Goal: Task Accomplishment & Management: Manage account settings

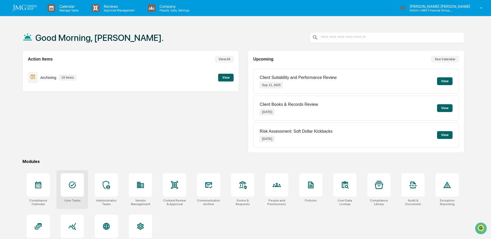
click at [71, 187] on icon at bounding box center [72, 184] width 7 height 7
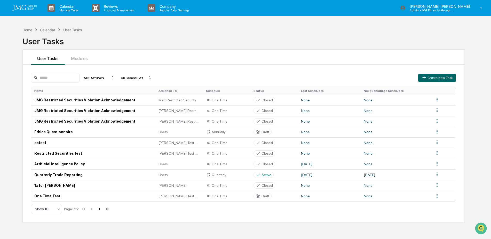
click at [99, 211] on icon at bounding box center [100, 209] width 6 height 6
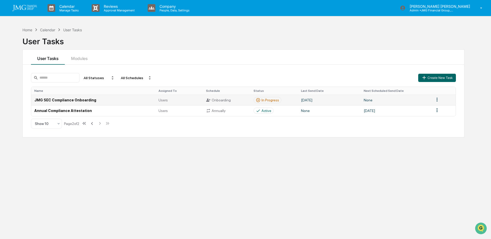
click at [285, 98] on td "In Progress" at bounding box center [275, 100] width 48 height 11
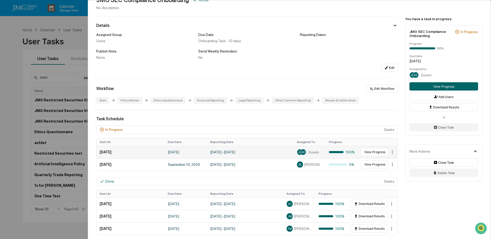
scroll to position [26, 0]
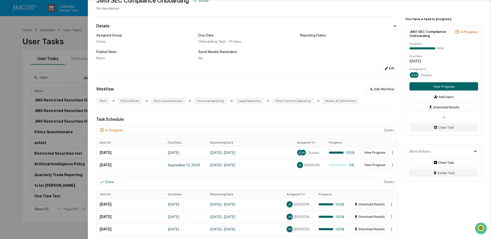
click at [73, 44] on div "User Tasks JMG SEC Compliance Onboarding JMG SEC Compliance Onboarding Active N…" at bounding box center [245, 119] width 491 height 239
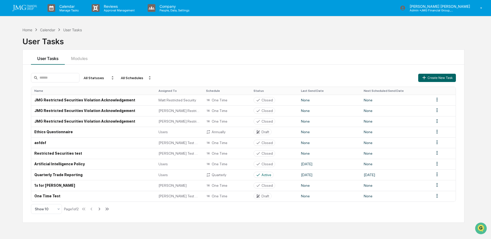
click at [312, 32] on div "Home Calendar User Tasks User Tasks" at bounding box center [243, 37] width 442 height 21
click at [80, 174] on td "Quarterly Trade Reporting" at bounding box center [93, 174] width 124 height 11
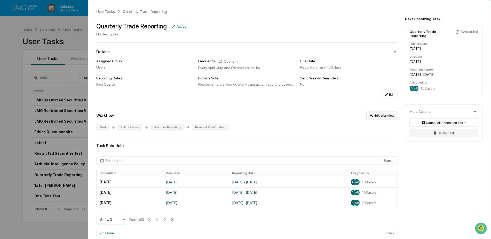
click at [384, 117] on button "Edit Workflow" at bounding box center [382, 115] width 32 height 8
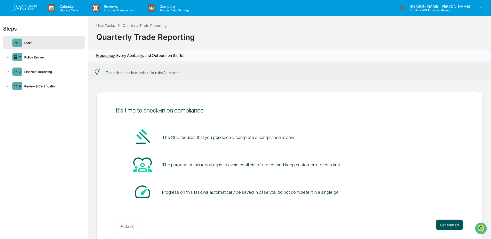
click at [439, 223] on button "Get started" at bounding box center [449, 224] width 27 height 10
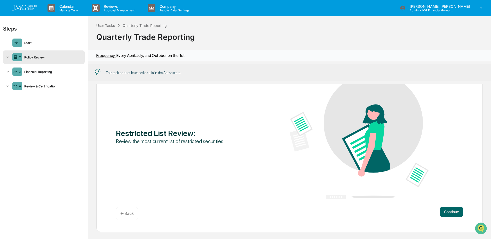
scroll to position [34, 0]
click at [448, 207] on button "Continue" at bounding box center [451, 211] width 23 height 10
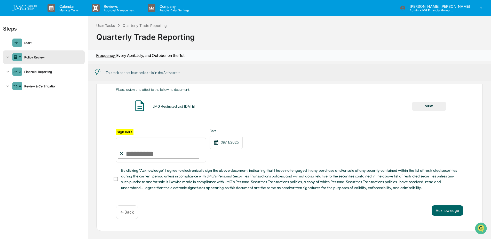
scroll to position [0, 0]
click at [43, 72] on div "Financial Reporting" at bounding box center [52, 71] width 60 height 4
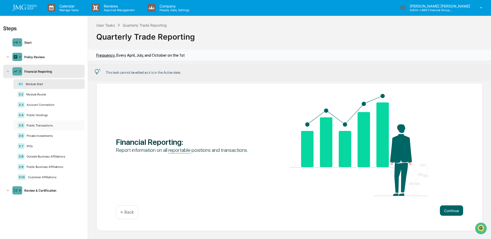
click at [61, 125] on div "Public Transactions" at bounding box center [53, 125] width 56 height 4
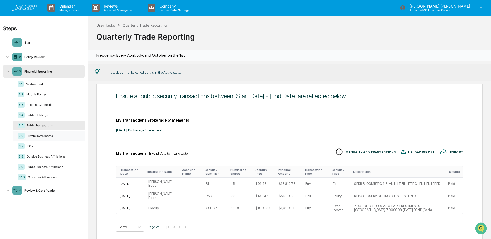
click at [59, 137] on div "Private Investments" at bounding box center [53, 136] width 56 height 4
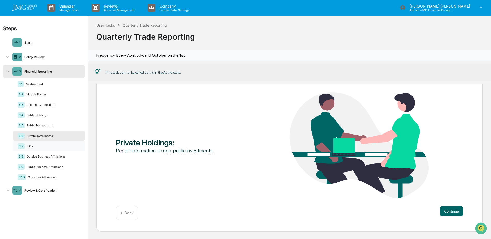
click at [53, 144] on div "3.7 IPOs" at bounding box center [48, 146] width 71 height 10
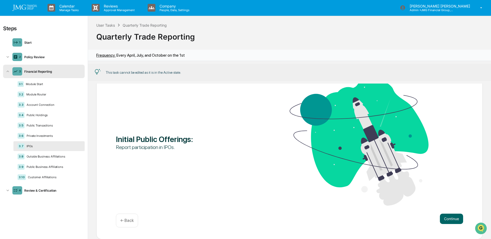
scroll to position [35, 0]
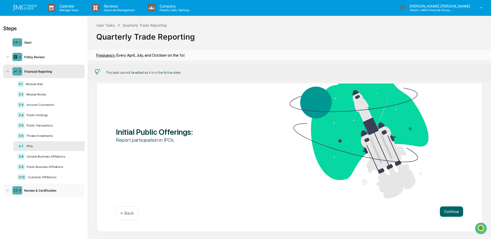
click at [50, 194] on div "4 Review & Certification" at bounding box center [44, 189] width 82 height 13
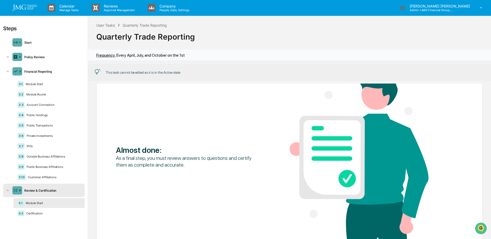
scroll to position [75, 0]
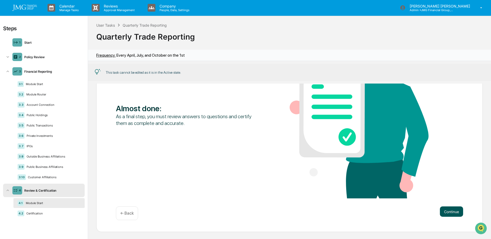
click at [444, 209] on button "Continue" at bounding box center [451, 211] width 23 height 10
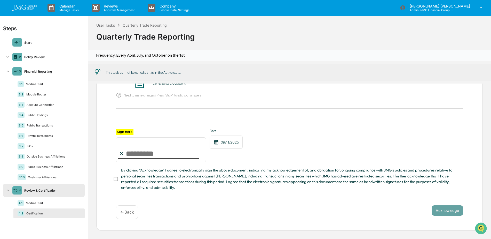
scroll to position [53, 0]
click at [48, 58] on div "Policy Review" at bounding box center [52, 57] width 60 height 4
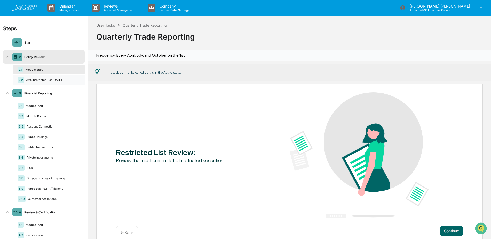
click at [49, 80] on div "JMG Restricted List 06.30.25" at bounding box center [52, 80] width 57 height 4
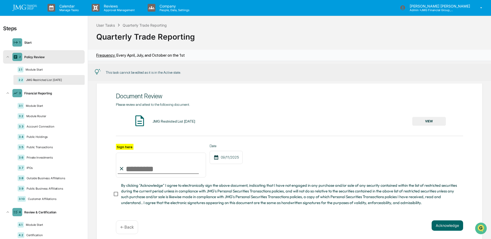
click at [431, 122] on button "VIEW" at bounding box center [429, 121] width 34 height 9
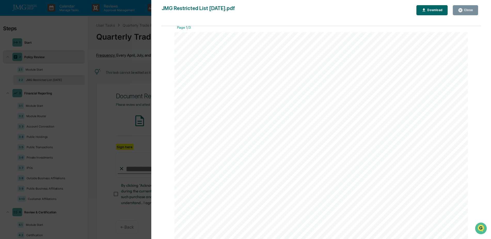
scroll to position [0, 0]
click at [465, 14] on button "Close" at bounding box center [465, 10] width 25 height 10
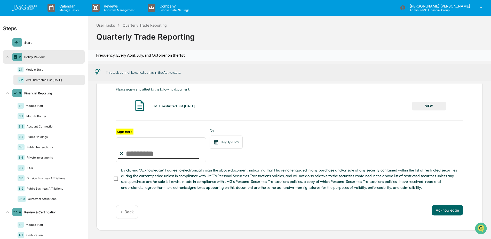
click at [62, 80] on div "JMG Restricted List [DATE]" at bounding box center [52, 80] width 57 height 4
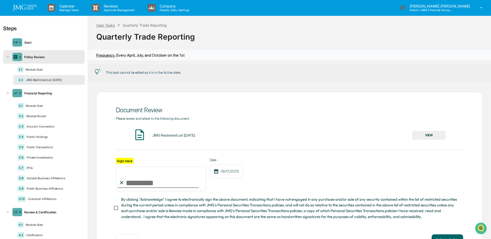
click at [108, 26] on div "User Tasks" at bounding box center [105, 25] width 19 height 4
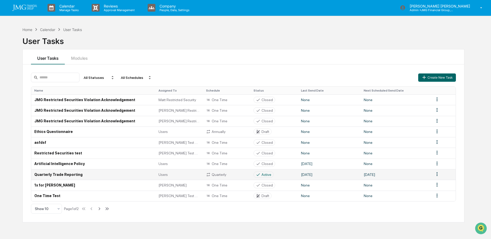
click at [111, 174] on td "Quarterly Trade Reporting" at bounding box center [93, 174] width 124 height 11
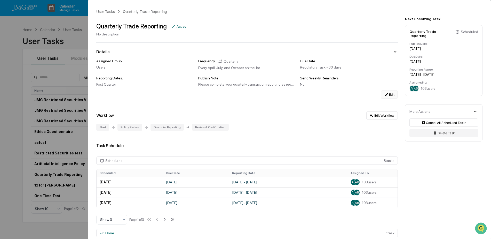
click at [390, 97] on button "Edit" at bounding box center [389, 94] width 17 height 8
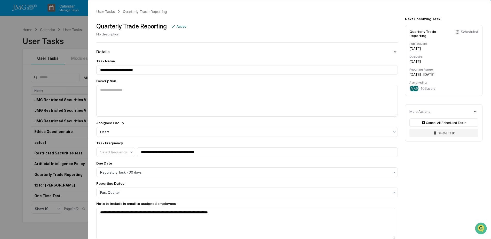
click at [83, 21] on div "**********" at bounding box center [245, 119] width 491 height 239
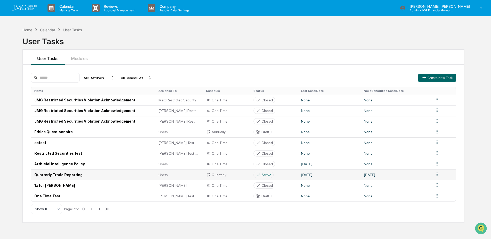
click at [107, 176] on td "Quarterly Trade Reporting" at bounding box center [93, 174] width 124 height 11
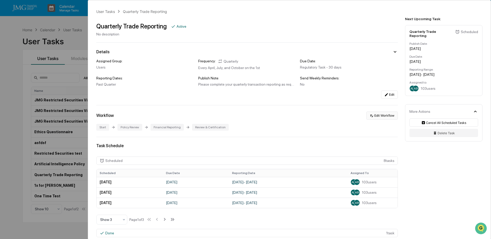
click at [370, 117] on icon at bounding box center [372, 115] width 4 height 4
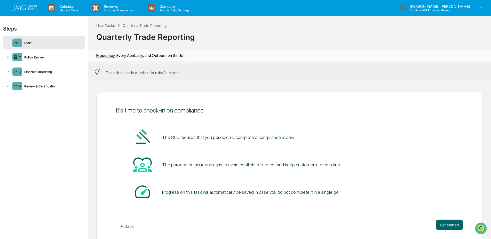
click at [164, 73] on div "This task cannot be edited as it is in the Active state." at bounding box center [143, 73] width 75 height 4
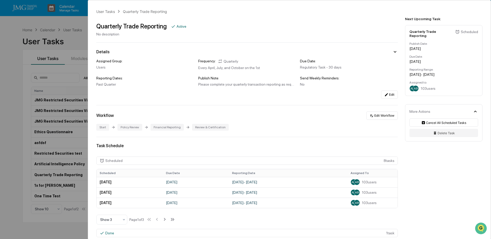
click at [68, 83] on div "User Tasks Quarterly Trade Reporting Quarterly Trade Reporting Active No descri…" at bounding box center [245, 119] width 491 height 239
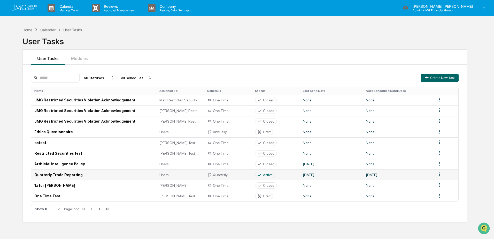
click at [437, 173] on html "Calendar Manage Tasks Reviews Approval Management Company People, Data, Setting…" at bounding box center [247, 119] width 494 height 239
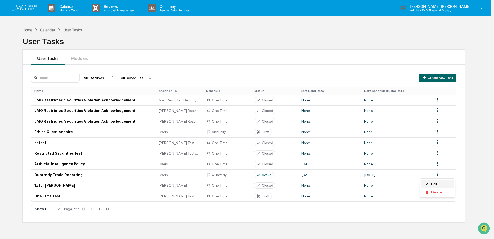
click at [435, 182] on div "Edit" at bounding box center [437, 183] width 33 height 8
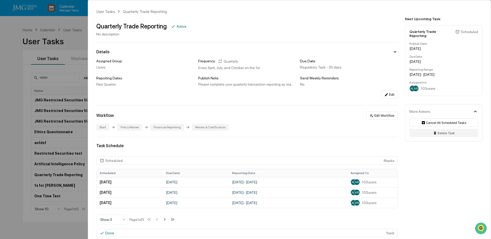
click at [392, 52] on icon at bounding box center [395, 52] width 6 height 6
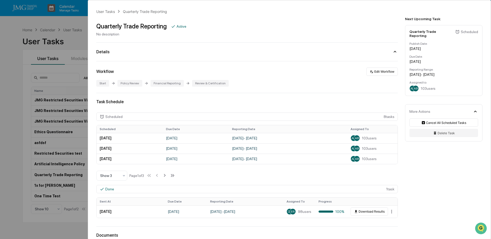
click at [394, 52] on icon at bounding box center [395, 52] width 3 height 2
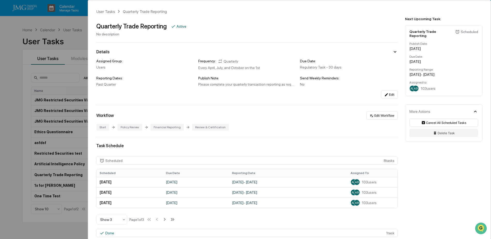
click at [476, 108] on icon at bounding box center [476, 111] width 6 height 6
click at [483, 227] on img "Open customer support" at bounding box center [481, 228] width 13 height 10
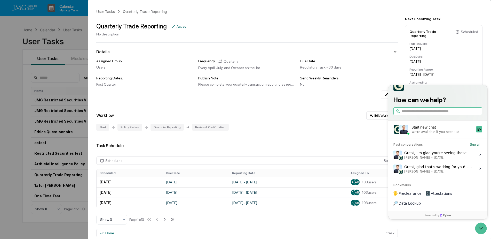
click at [444, 114] on input "search" at bounding box center [442, 110] width 80 height 5
type input "**********"
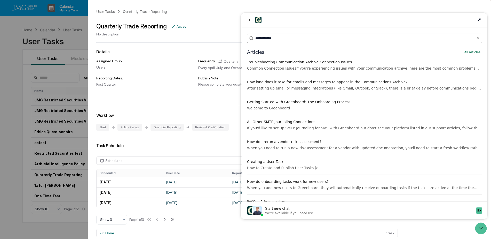
click at [284, 36] on input "**********" at bounding box center [364, 38] width 218 height 5
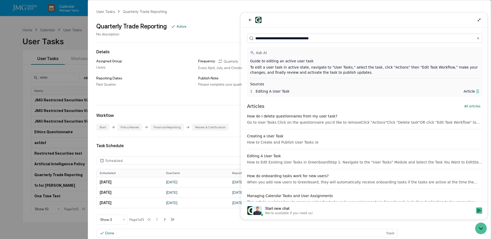
type input "**********"
click at [466, 91] on span "Article" at bounding box center [469, 91] width 11 height 5
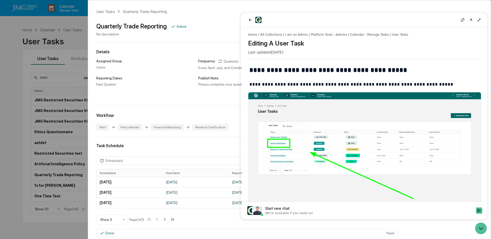
click at [169, 111] on div "Workflow Edit Workflow" at bounding box center [247, 115] width 302 height 8
click at [11, 107] on div "User Tasks Quarterly Trade Reporting Quarterly Trade Reporting Active No descri…" at bounding box center [245, 119] width 491 height 239
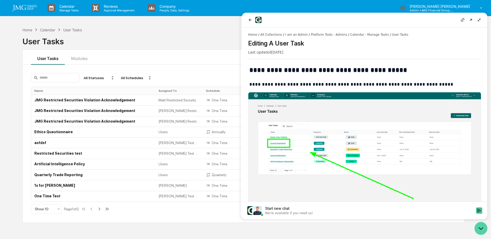
click at [480, 227] on icon "Open customer support" at bounding box center [481, 228] width 13 height 13
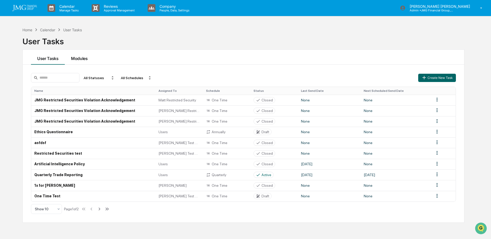
click at [85, 59] on button "Modules" at bounding box center [79, 57] width 29 height 15
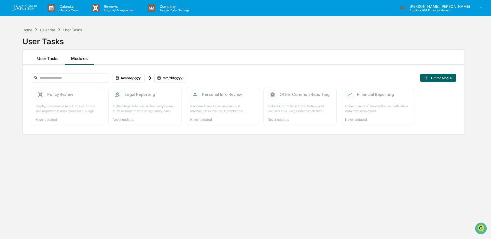
click at [53, 58] on button "User Tasks" at bounding box center [48, 57] width 34 height 15
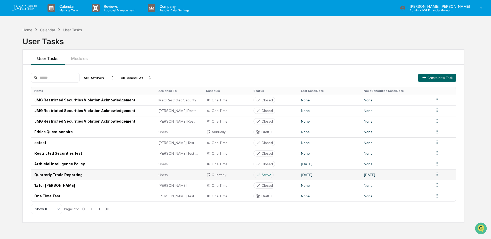
click at [61, 174] on td "Quarterly Trade Reporting" at bounding box center [93, 174] width 124 height 11
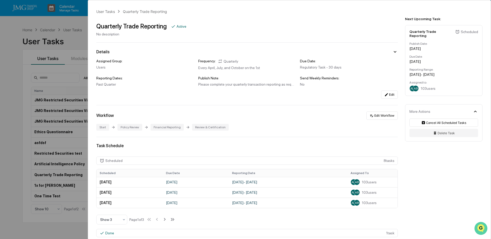
click at [478, 228] on img "Open customer support" at bounding box center [481, 228] width 13 height 10
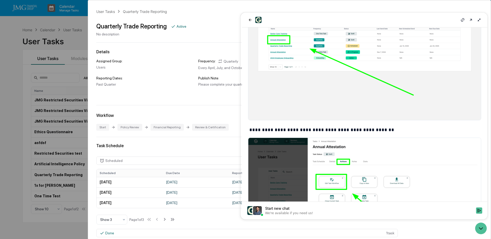
scroll to position [129, 0]
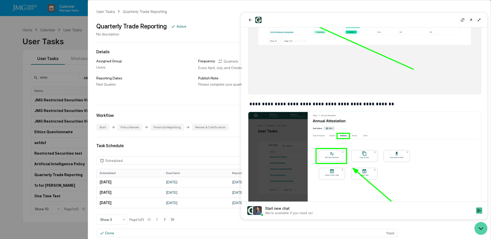
click at [478, 231] on icon "Open customer support" at bounding box center [481, 228] width 13 height 13
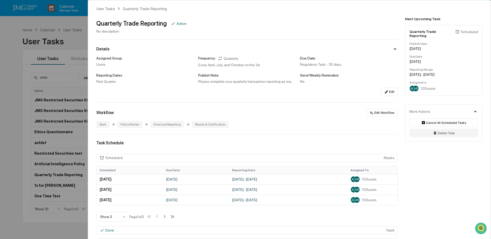
scroll to position [0, 0]
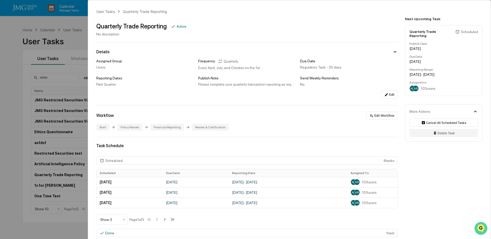
click at [482, 228] on icon "Open customer support" at bounding box center [481, 234] width 13 height 13
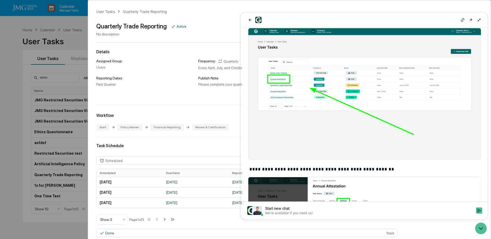
scroll to position [3, 0]
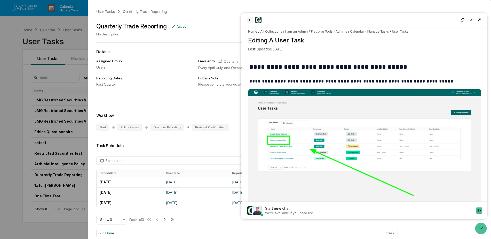
click at [248, 20] on button "back" at bounding box center [250, 20] width 6 height 6
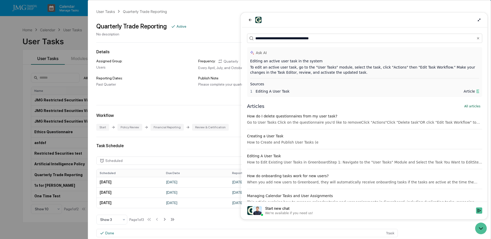
click at [334, 155] on div "Editing A User Task" at bounding box center [364, 155] width 235 height 5
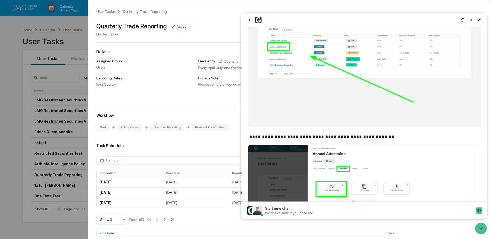
scroll to position [103, 0]
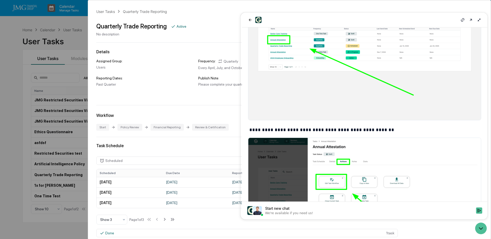
click at [67, 92] on div "User Tasks Quarterly Trade Reporting Quarterly Trade Reporting Active No descri…" at bounding box center [245, 119] width 491 height 239
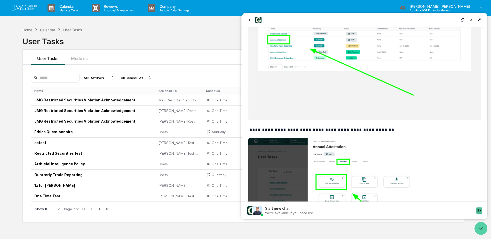
click at [476, 229] on icon "Open customer support" at bounding box center [481, 228] width 13 height 13
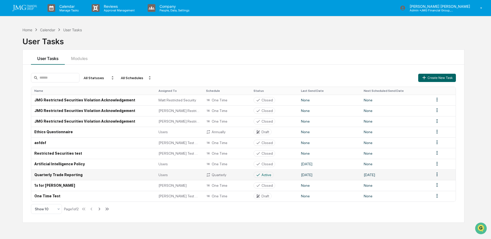
click at [73, 174] on td "Quarterly Trade Reporting" at bounding box center [93, 174] width 124 height 11
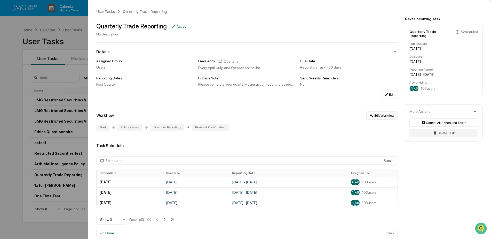
click at [380, 116] on button "Edit Workflow" at bounding box center [382, 115] width 32 height 8
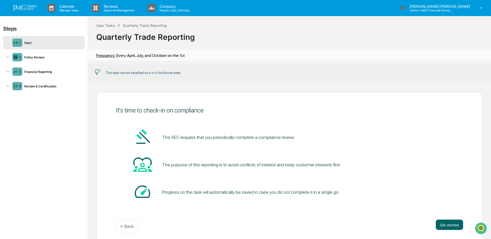
click at [171, 72] on div "This task cannot be edited as it is in the Active state." at bounding box center [143, 73] width 75 height 4
click at [110, 72] on div "This task cannot be edited as it is in the Active state." at bounding box center [143, 73] width 75 height 4
click at [108, 56] on span "Frequency:" at bounding box center [105, 55] width 19 height 5
click at [173, 73] on div "This task cannot be edited as it is in the Active state." at bounding box center [143, 73] width 75 height 4
click at [44, 72] on div "Financial Reporting" at bounding box center [52, 72] width 60 height 4
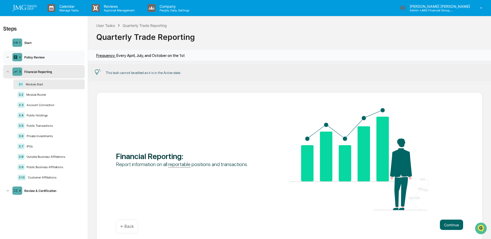
click at [36, 57] on div "Policy Review" at bounding box center [52, 57] width 60 height 4
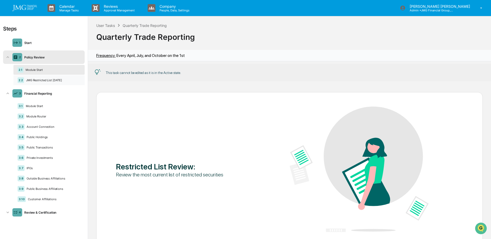
click at [42, 81] on div "JMG Restricted List [DATE]" at bounding box center [52, 80] width 57 height 4
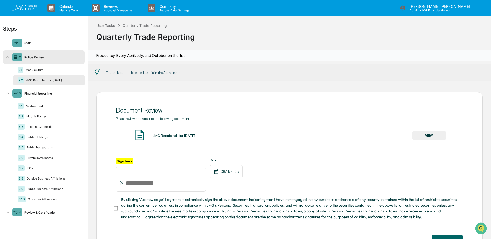
click at [97, 27] on div "User Tasks" at bounding box center [105, 25] width 19 height 4
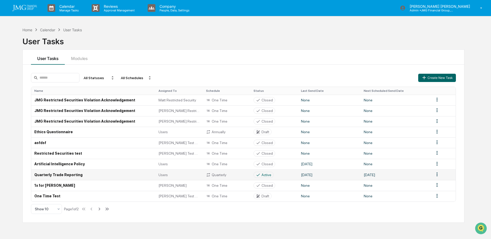
click at [265, 174] on div "Active" at bounding box center [267, 175] width 10 height 4
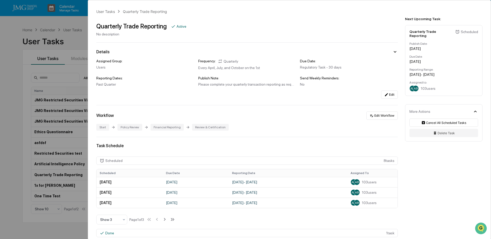
click at [11, 126] on div "User Tasks Quarterly Trade Reporting Quarterly Trade Reporting Active No descri…" at bounding box center [245, 119] width 491 height 239
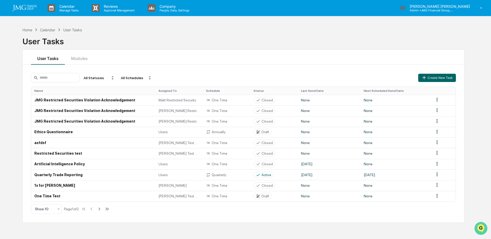
click at [482, 226] on img "Open customer support" at bounding box center [481, 228] width 13 height 10
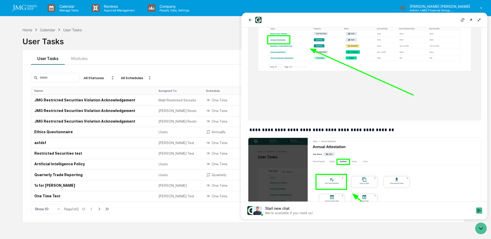
click at [422, 210] on div "Start new chat" at bounding box center [369, 208] width 208 height 5
click at [476, 210] on button "Start new chat We're available if you need us!" at bounding box center [479, 210] width 6 height 6
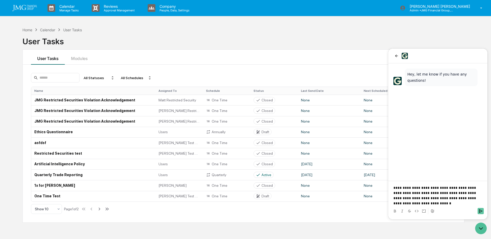
click at [480, 210] on icon "Send" at bounding box center [481, 211] width 4 height 4
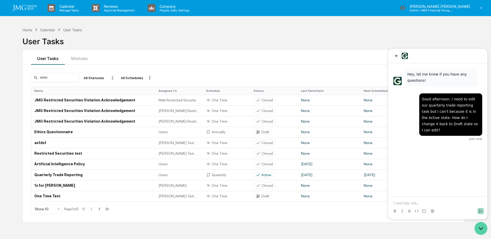
click at [482, 229] on icon "Open customer support" at bounding box center [481, 228] width 13 height 13
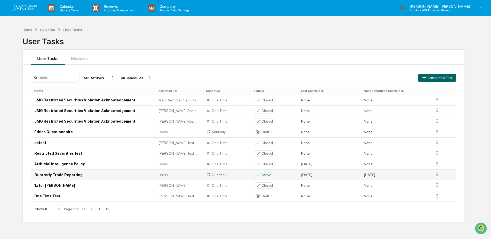
click at [266, 174] on div "Active" at bounding box center [267, 175] width 10 height 4
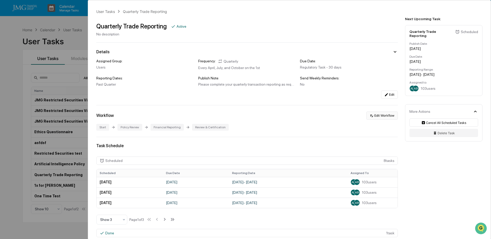
click at [385, 118] on button "Edit Workflow" at bounding box center [382, 115] width 32 height 8
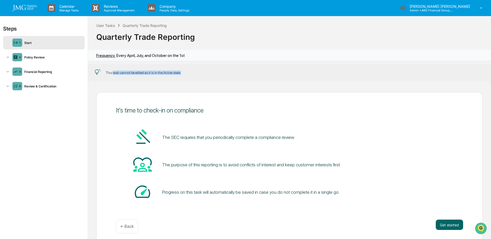
drag, startPoint x: 144, startPoint y: 73, endPoint x: 191, endPoint y: 73, distance: 47.0
click at [191, 73] on div "This task cannot be edited as it is in the Active state." at bounding box center [289, 72] width 403 height 17
drag, startPoint x: 191, startPoint y: 73, endPoint x: 214, endPoint y: 74, distance: 23.5
click at [214, 74] on div "This task cannot be edited as it is in the Active state." at bounding box center [289, 72] width 403 height 17
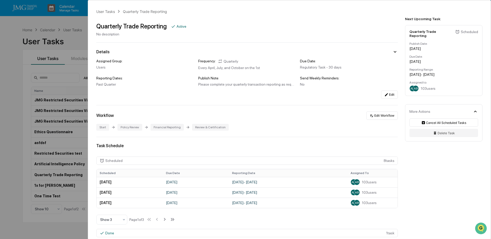
click at [77, 42] on div "User Tasks Quarterly Trade Reporting Quarterly Trade Reporting Active No descri…" at bounding box center [245, 119] width 491 height 239
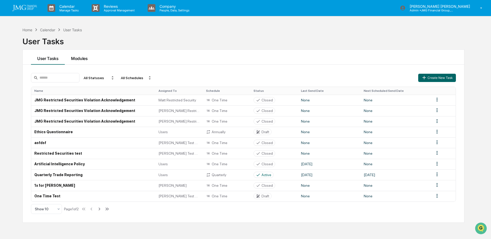
click at [83, 59] on button "Modules" at bounding box center [79, 57] width 29 height 15
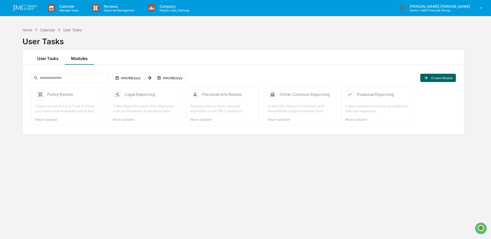
click at [44, 57] on button "User Tasks" at bounding box center [48, 57] width 34 height 15
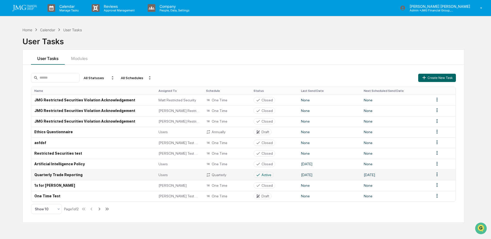
click at [268, 174] on div "Active" at bounding box center [267, 175] width 10 height 4
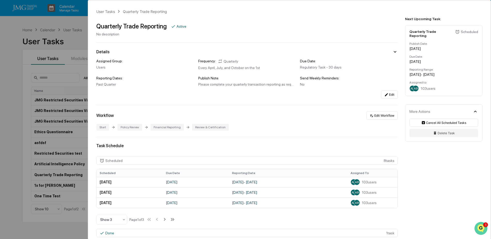
click at [483, 229] on icon "Open customer support" at bounding box center [481, 234] width 13 height 13
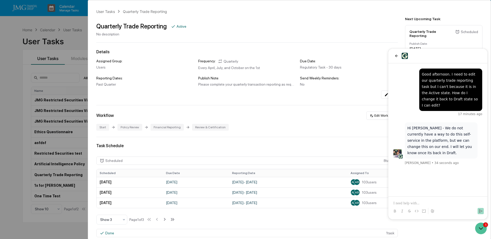
click at [407, 202] on p at bounding box center [438, 202] width 89 height 5
click at [480, 211] on icon "Send" at bounding box center [480, 211] width 3 height 4
drag, startPoint x: 483, startPoint y: 226, endPoint x: 798, endPoint y: 380, distance: 350.2
click at [483, 226] on icon "Open customer support" at bounding box center [481, 228] width 13 height 13
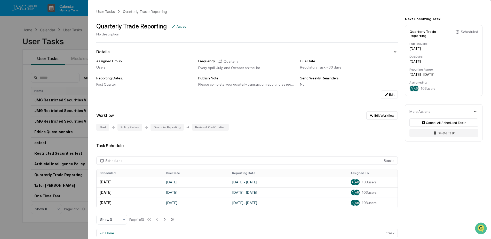
click at [66, 45] on div "User Tasks Quarterly Trade Reporting Quarterly Trade Reporting Active No descri…" at bounding box center [245, 119] width 491 height 239
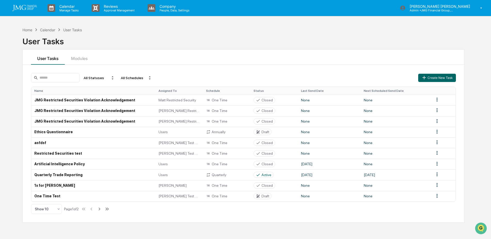
scroll to position [16, 0]
click at [485, 232] on icon "Open customer support" at bounding box center [481, 234] width 13 height 13
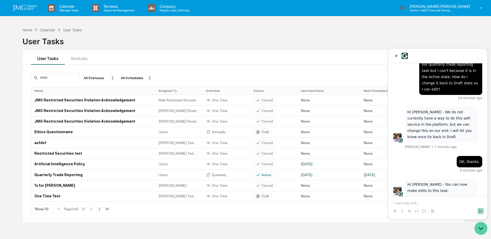
click at [480, 229] on icon "Open customer support" at bounding box center [481, 228] width 13 height 13
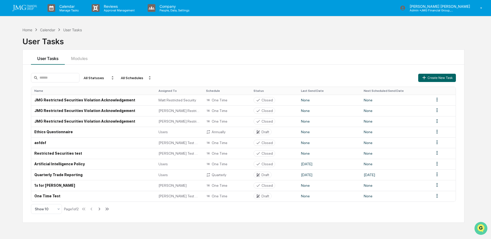
click at [482, 229] on icon "Open customer support" at bounding box center [481, 234] width 13 height 13
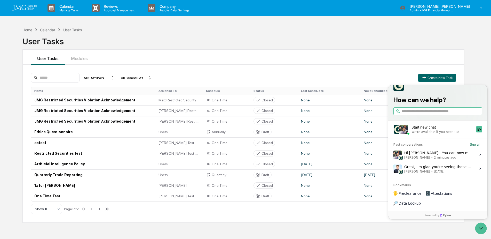
click at [450, 159] on div "Hi Steve - You can now make edits to this task. Ed Schembor • 2 minutes ago" at bounding box center [438, 155] width 69 height 10
click at [394, 155] on button "View issue" at bounding box center [393, 154] width 0 height 0
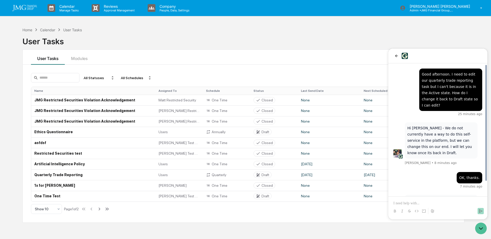
scroll to position [16, 0]
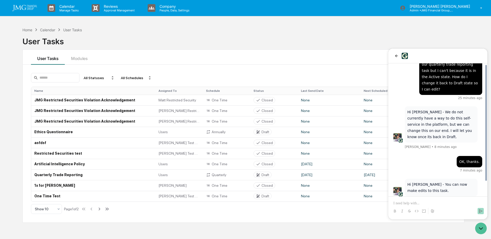
click at [420, 203] on p at bounding box center [438, 202] width 89 height 5
click at [482, 211] on icon "Send" at bounding box center [480, 211] width 3 height 4
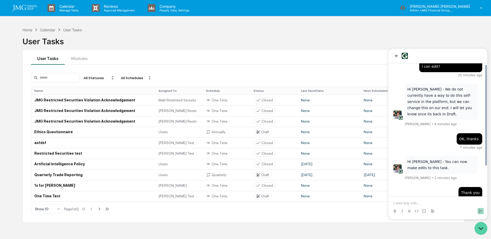
click at [483, 231] on icon "Open customer support" at bounding box center [481, 228] width 13 height 13
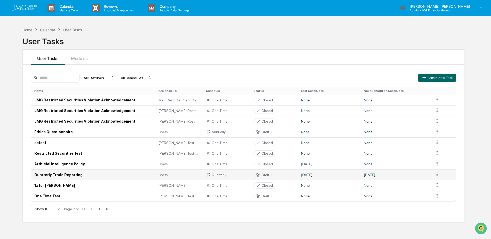
click at [86, 174] on td "Quarterly Trade Reporting" at bounding box center [93, 174] width 124 height 11
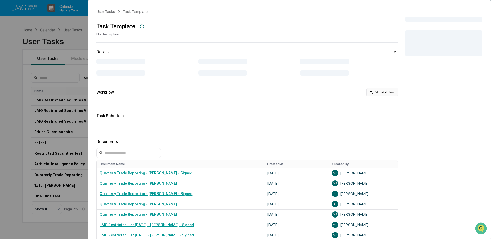
click at [379, 95] on button "Edit Workflow" at bounding box center [382, 92] width 32 height 8
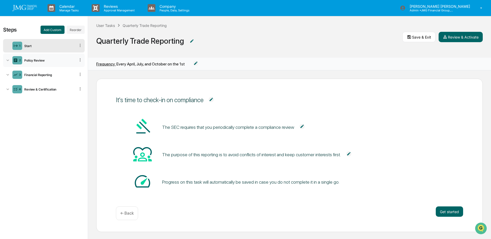
click at [54, 63] on div "2 Policy Review" at bounding box center [44, 59] width 82 height 13
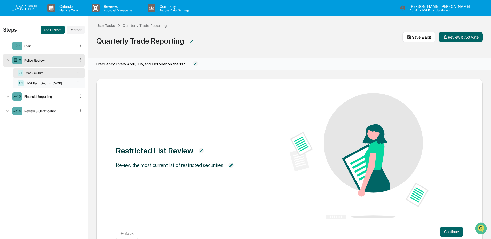
click at [55, 83] on div "JMG Restricted List 06.30.25" at bounding box center [49, 83] width 50 height 4
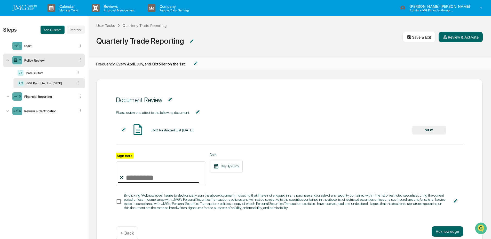
click at [79, 83] on icon at bounding box center [78, 82] width 5 height 5
click at [71, 100] on div "Duplicate" at bounding box center [69, 98] width 22 height 8
click at [49, 94] on div "JMG Restricted List 06.30.25" at bounding box center [48, 94] width 49 height 4
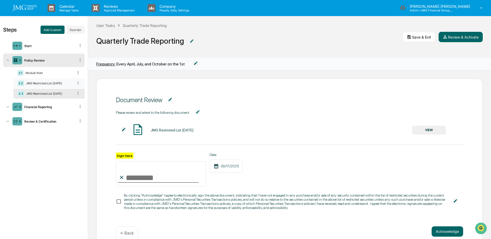
click at [48, 83] on div "JMG Restricted List 06.30.25" at bounding box center [49, 83] width 50 height 4
click at [46, 92] on div "JMG Restricted List 06.30.25" at bounding box center [48, 94] width 49 height 4
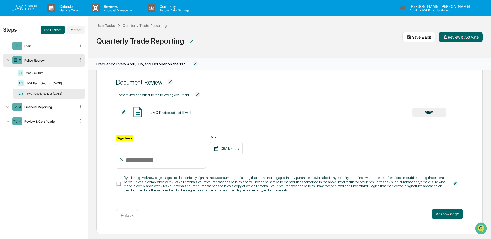
scroll to position [22, 0]
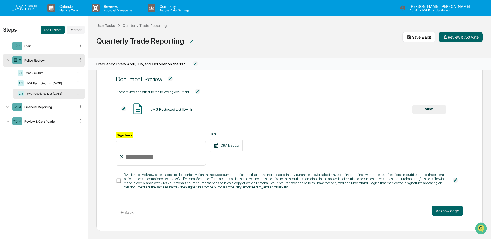
click at [453, 181] on img at bounding box center [455, 179] width 5 height 5
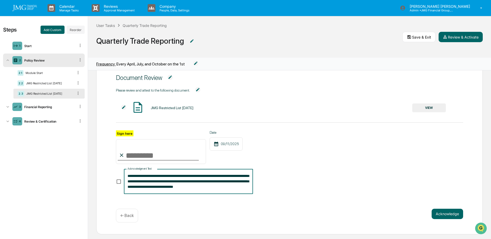
scroll to position [39, 0]
drag, startPoint x: 128, startPoint y: 178, endPoint x: 240, endPoint y: 190, distance: 112.8
click at [243, 189] on textarea "**********" at bounding box center [189, 181] width 122 height 16
paste textarea
type textarea "**********"
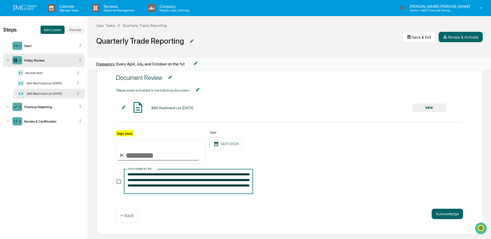
scroll to position [0, 0]
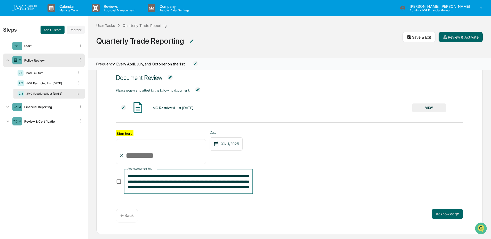
click at [324, 193] on div "**********" at bounding box center [289, 144] width 347 height 114
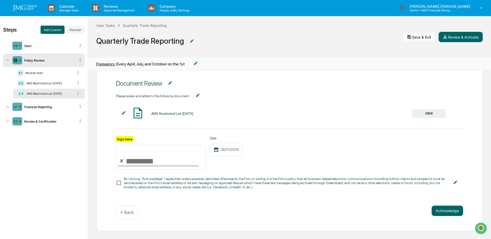
click at [411, 40] on button "Save & Exit" at bounding box center [419, 37] width 33 height 10
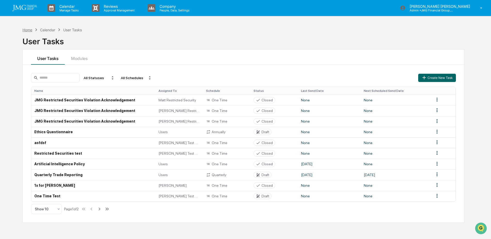
click at [32, 30] on div "Home" at bounding box center [27, 30] width 10 height 4
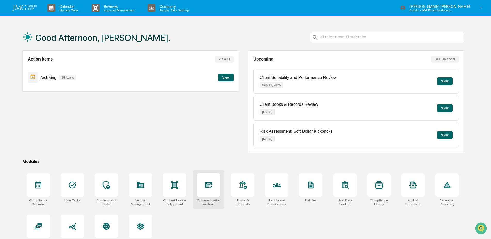
scroll to position [25, 0]
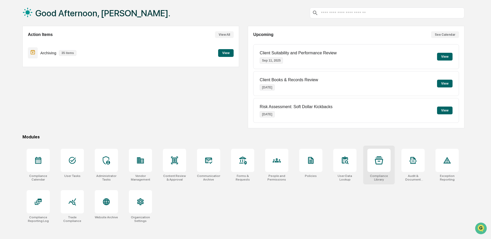
click at [375, 167] on div at bounding box center [379, 160] width 23 height 23
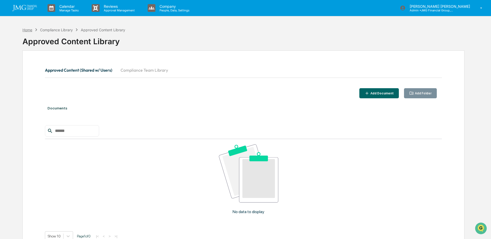
click at [29, 28] on div "Home" at bounding box center [27, 30] width 10 height 4
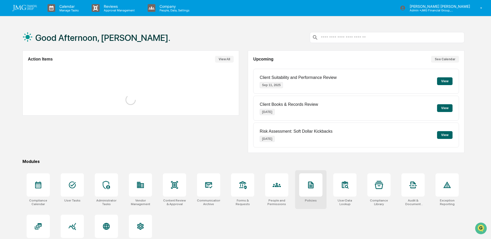
click at [310, 188] on icon at bounding box center [310, 184] width 5 height 7
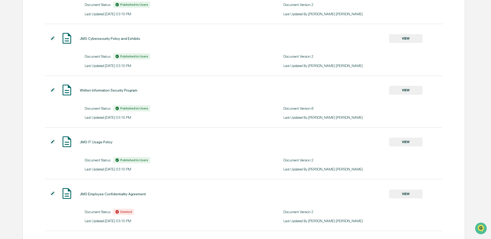
scroll to position [490, 0]
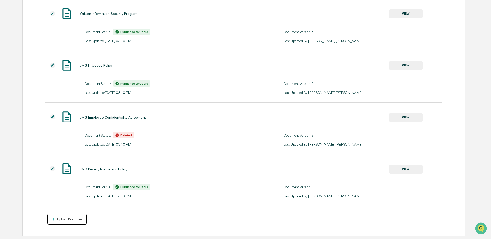
click at [71, 218] on div "Upload Document" at bounding box center [69, 219] width 27 height 4
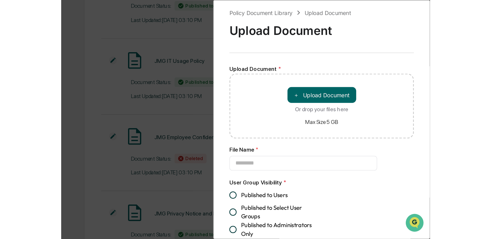
scroll to position [0, 0]
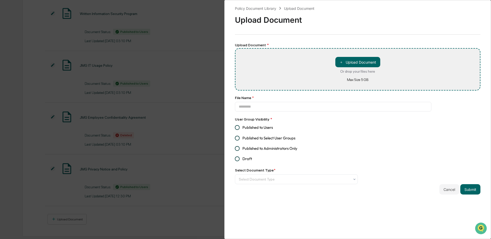
type input "**********"
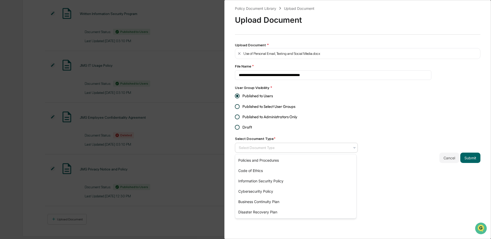
click at [353, 149] on icon at bounding box center [355, 147] width 4 height 4
click at [272, 158] on div "Policies and Procedures" at bounding box center [295, 160] width 121 height 10
click at [470, 161] on button "Submit" at bounding box center [470, 157] width 20 height 10
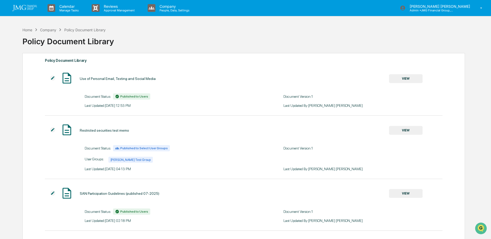
click at [397, 77] on button "VIEW" at bounding box center [406, 78] width 34 height 9
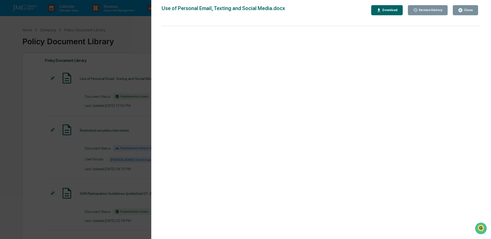
click at [466, 12] on div "Close" at bounding box center [468, 10] width 10 height 4
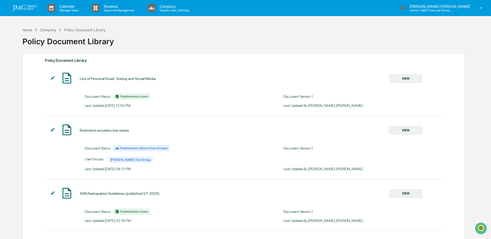
click at [28, 32] on div "Home Company Policy Document Library" at bounding box center [63, 30] width 83 height 6
click at [29, 31] on div "Home" at bounding box center [27, 30] width 10 height 4
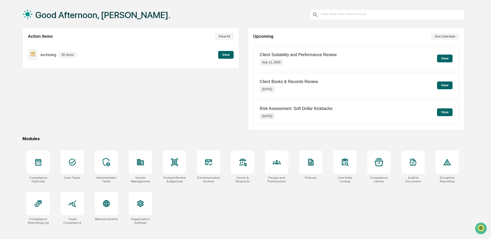
scroll to position [25, 0]
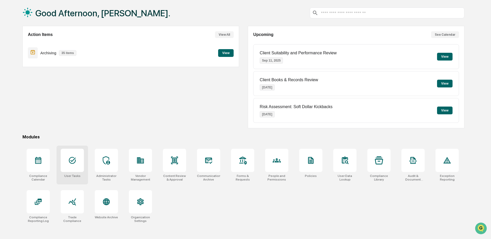
click at [73, 165] on div at bounding box center [72, 160] width 23 height 23
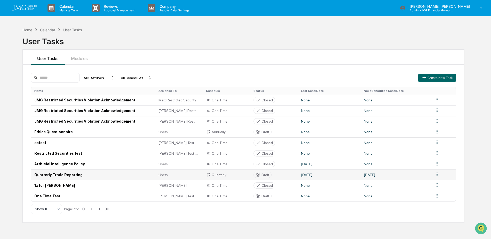
click at [71, 175] on td "Quarterly Trade Reporting" at bounding box center [93, 174] width 124 height 11
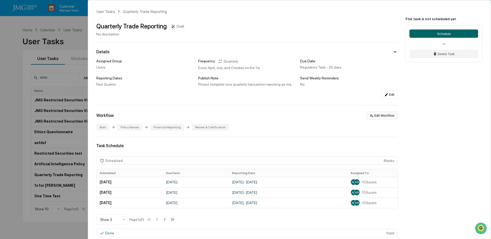
click at [380, 118] on button "Edit Workflow" at bounding box center [382, 115] width 32 height 8
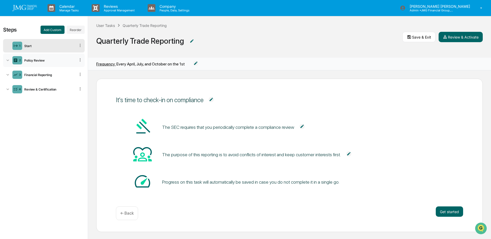
click at [35, 61] on div "Policy Review" at bounding box center [48, 60] width 53 height 4
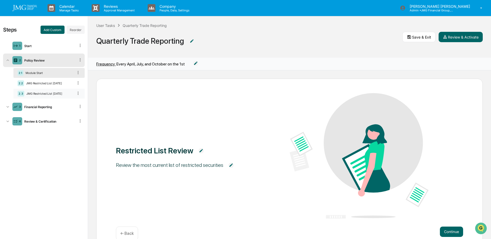
click at [40, 93] on div "JMG Restricted List [DATE]" at bounding box center [48, 94] width 49 height 4
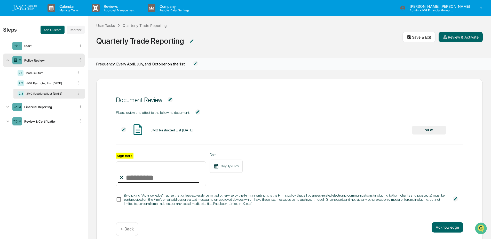
click at [125, 129] on img at bounding box center [123, 129] width 5 height 5
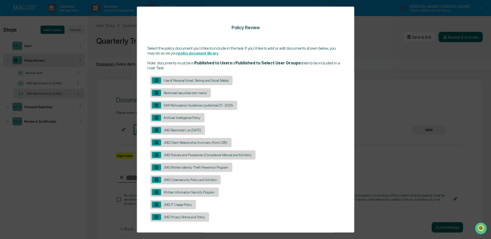
click at [216, 81] on div "Use of Personal Email, Texting and Social Media" at bounding box center [196, 81] width 70 height 4
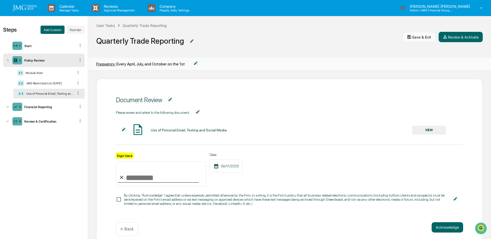
click at [419, 40] on button "Save & Exit" at bounding box center [419, 37] width 33 height 10
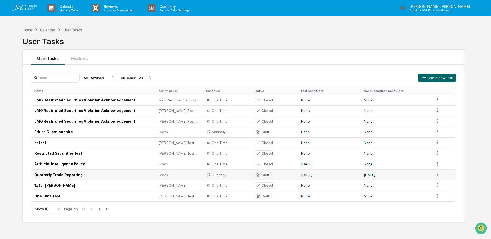
click at [73, 174] on td "Quarterly Trade Reporting" at bounding box center [93, 174] width 124 height 11
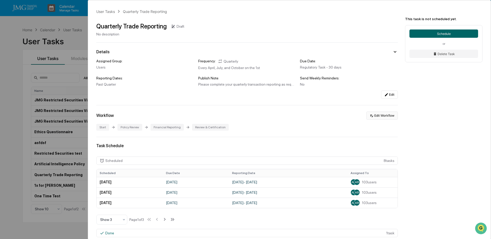
click at [383, 116] on button "Edit Workflow" at bounding box center [382, 115] width 32 height 8
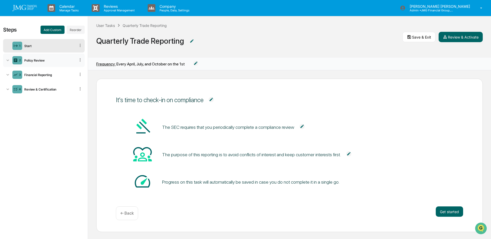
click at [44, 61] on div "Policy Review" at bounding box center [48, 60] width 53 height 4
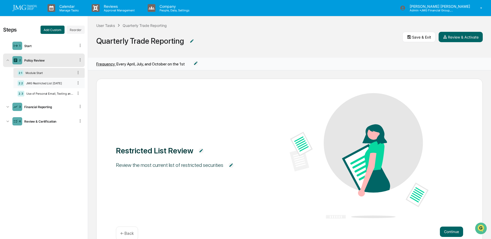
click at [58, 84] on div "JMG Restricted List [DATE]" at bounding box center [49, 83] width 50 height 4
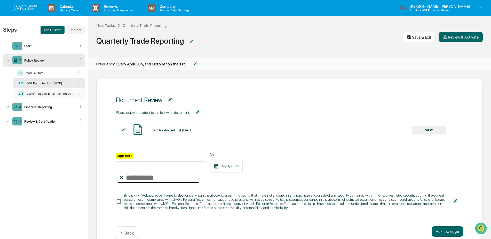
click at [53, 95] on div "Use of Personal Email, Texting and Social Media" at bounding box center [48, 94] width 49 height 4
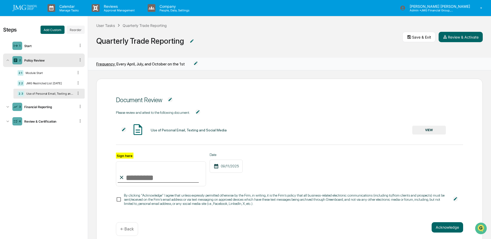
click at [420, 130] on button "VIEW" at bounding box center [429, 130] width 34 height 9
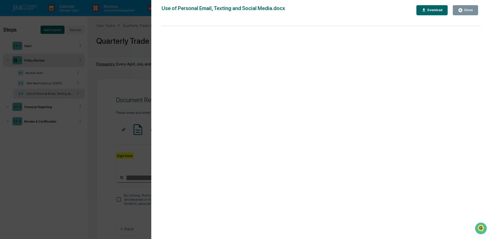
click at [468, 13] on button "Close" at bounding box center [465, 10] width 25 height 10
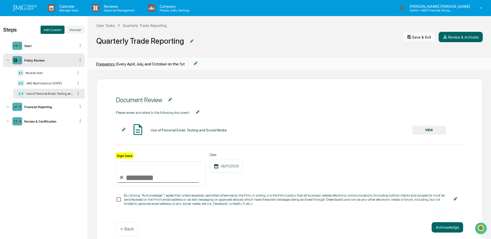
click at [423, 37] on button "Save & Exit" at bounding box center [419, 37] width 33 height 10
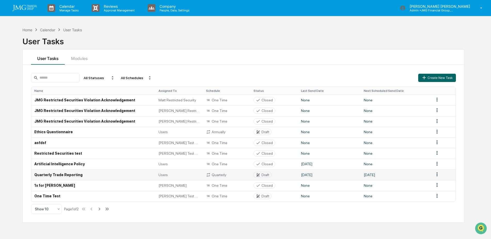
click at [271, 174] on div "Draft" at bounding box center [263, 174] width 18 height 6
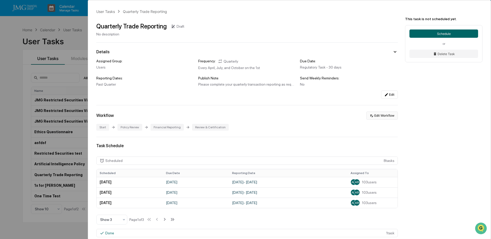
click at [375, 118] on button "Edit Workflow" at bounding box center [382, 115] width 32 height 8
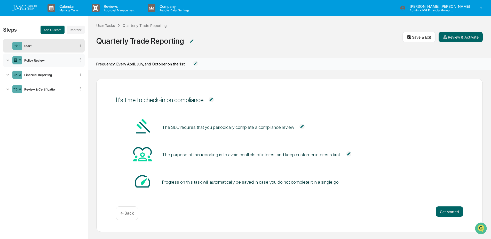
click at [44, 58] on div "Policy Review" at bounding box center [48, 60] width 53 height 4
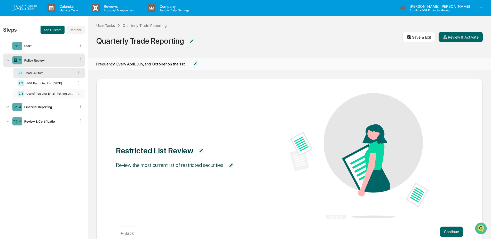
click at [48, 92] on div "Use of Personal Email, Texting and Social Media" at bounding box center [48, 94] width 49 height 4
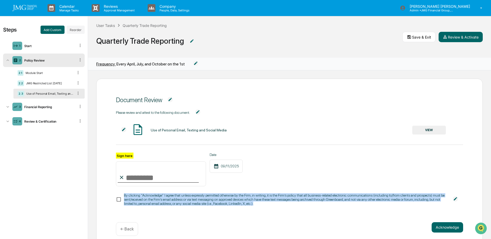
drag, startPoint x: 124, startPoint y: 195, endPoint x: 269, endPoint y: 205, distance: 145.7
click at [269, 205] on div "By clicking “Acknowledge” I agree that unless expressly permitted otherwise by …" at bounding box center [286, 199] width 324 height 12
copy div "By clicking “Acknowledge” I agree that unless expressly permitted otherwise by …"
click at [246, 199] on div "By clicking “Acknowledge” I agree that unless expressly permitted otherwise by …" at bounding box center [286, 199] width 324 height 12
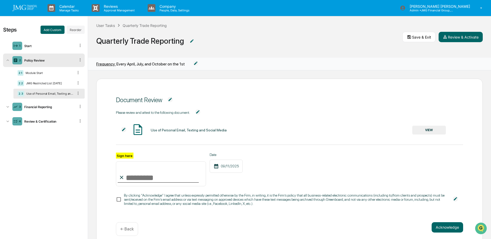
click at [453, 199] on img at bounding box center [455, 198] width 5 height 5
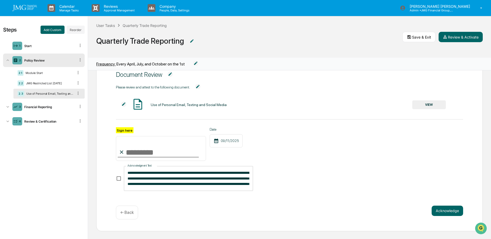
scroll to position [27, 0]
click at [331, 148] on div "Sign here Date [DATE]" at bounding box center [289, 144] width 347 height 34
click at [125, 209] on div "← Back" at bounding box center [127, 212] width 22 height 14
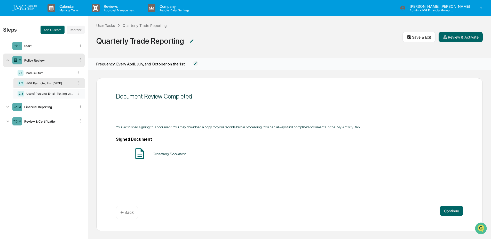
click at [46, 94] on div "Use of Personal Email, Texting and Social Media" at bounding box center [48, 94] width 49 height 4
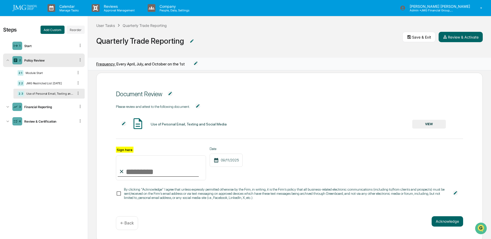
scroll to position [0, 0]
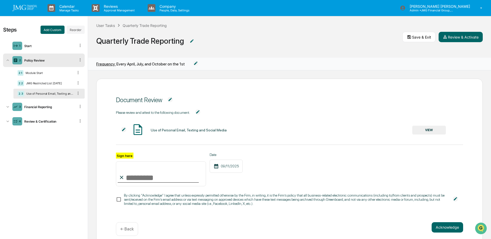
click at [428, 130] on button "VIEW" at bounding box center [429, 130] width 34 height 9
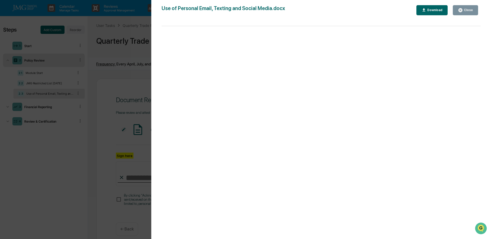
click at [465, 11] on div "Close" at bounding box center [468, 10] width 10 height 4
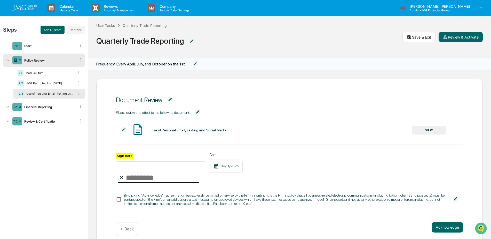
click at [29, 8] on img at bounding box center [24, 8] width 25 height 6
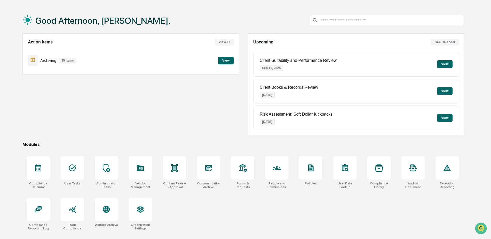
scroll to position [25, 0]
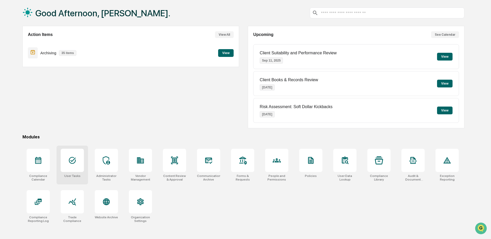
click at [74, 164] on icon at bounding box center [72, 160] width 8 height 8
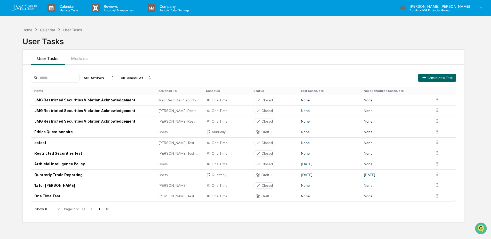
click at [102, 208] on icon at bounding box center [100, 209] width 6 height 6
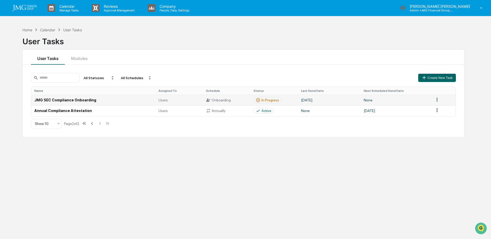
click at [273, 99] on div "In Progress" at bounding box center [271, 100] width 18 height 4
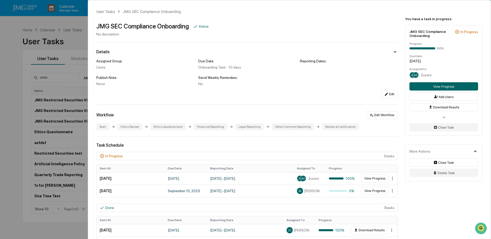
click at [10, 71] on div "User Tasks JMG SEC Compliance Onboarding JMG SEC Compliance Onboarding Active N…" at bounding box center [245, 119] width 491 height 239
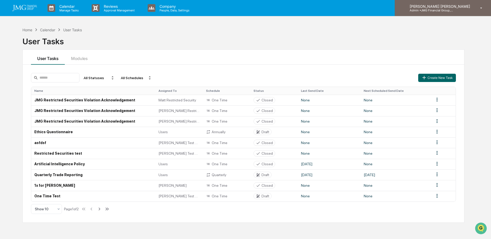
click at [454, 11] on p "Admin • JMG Financial Group, Ltd." at bounding box center [430, 11] width 48 height 4
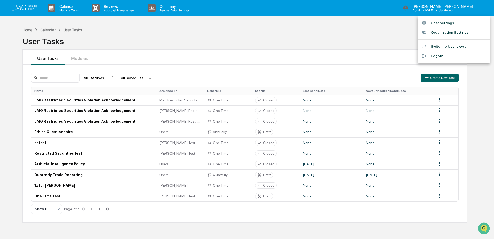
click at [442, 57] on li "Logout" at bounding box center [453, 56] width 72 height 10
